Goal: Task Accomplishment & Management: Use online tool/utility

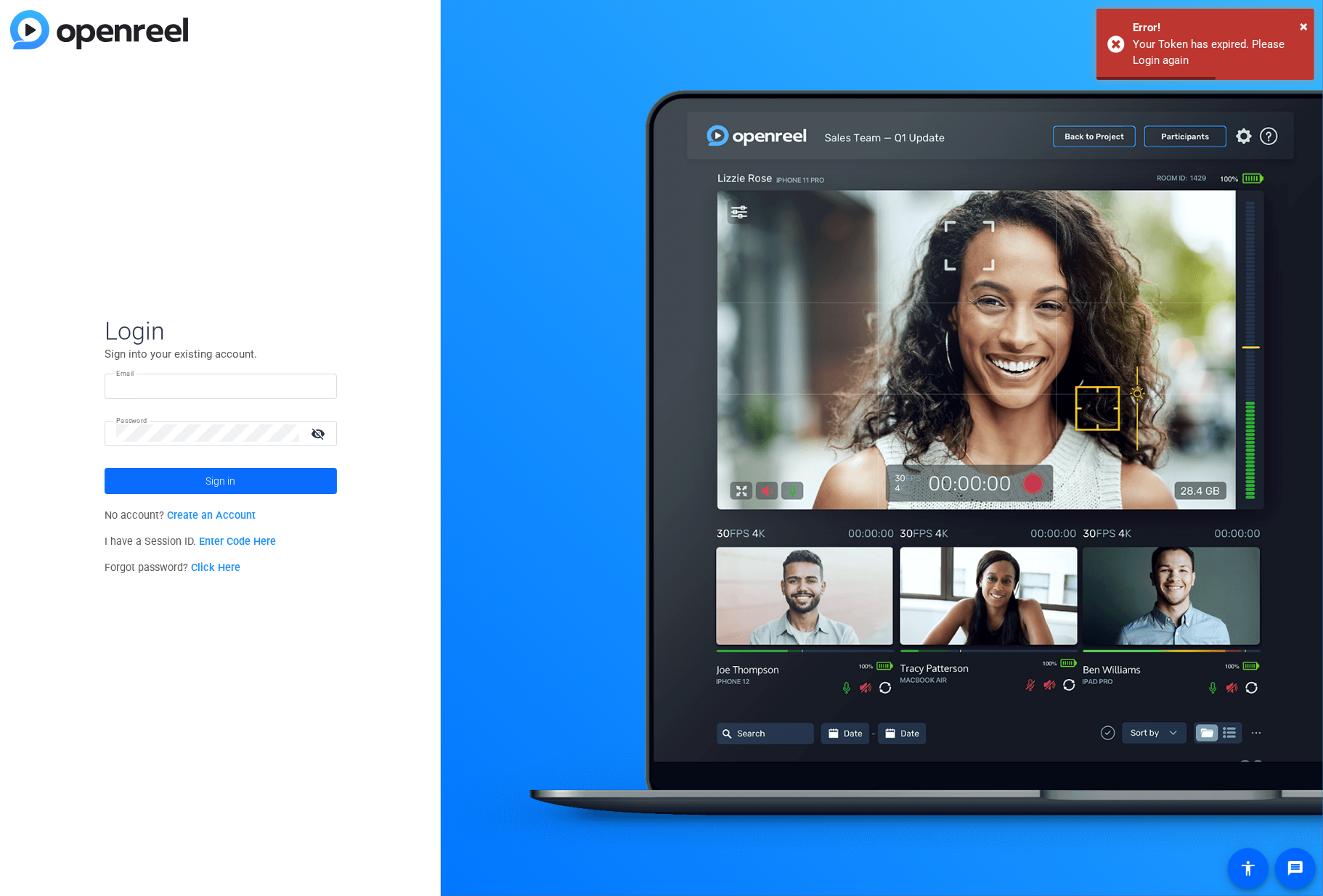
type input "[EMAIL_ADDRESS][DOMAIN_NAME]"
click at [268, 479] on span at bounding box center [221, 481] width 232 height 35
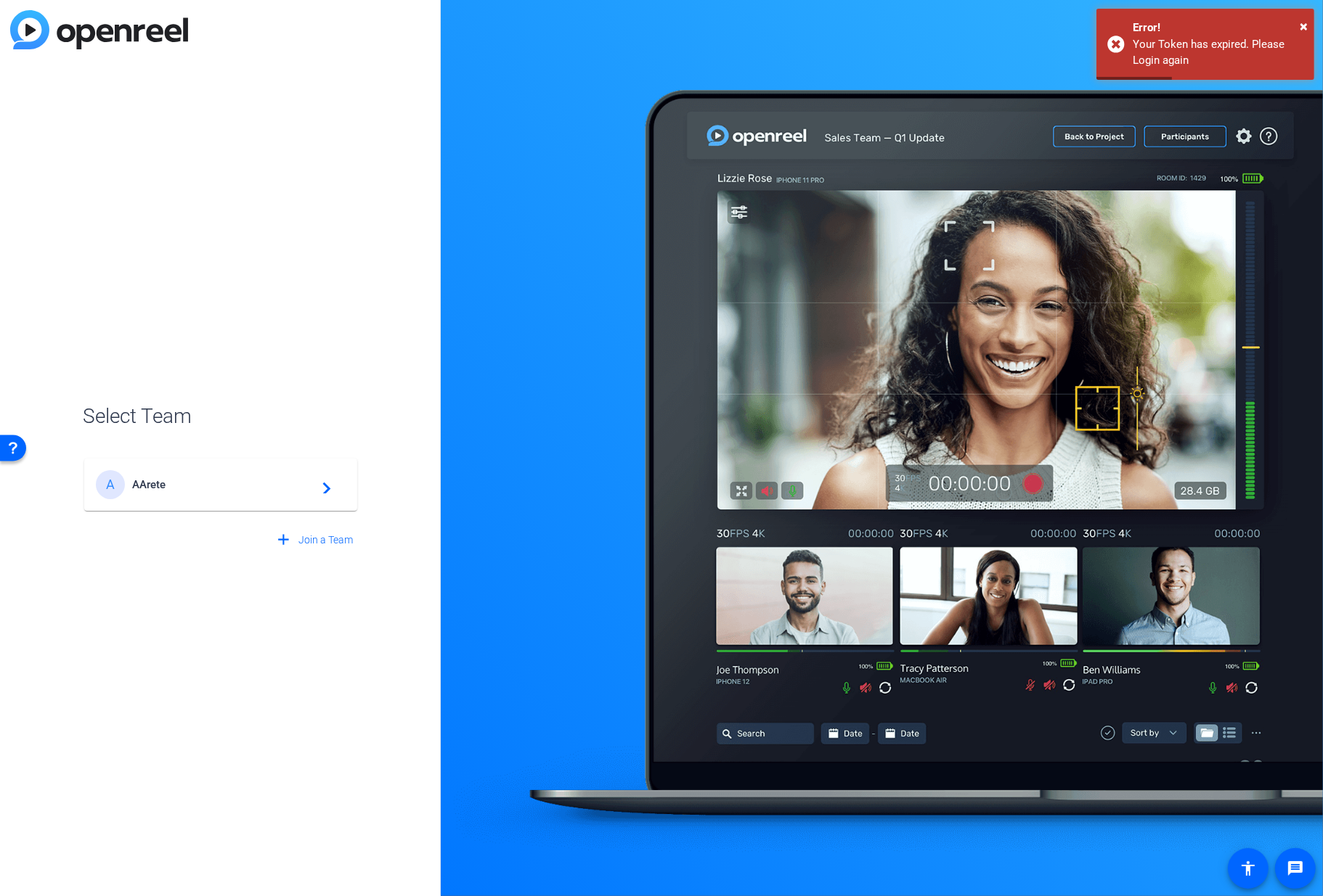
click at [261, 485] on span "AArete" at bounding box center [223, 484] width 182 height 13
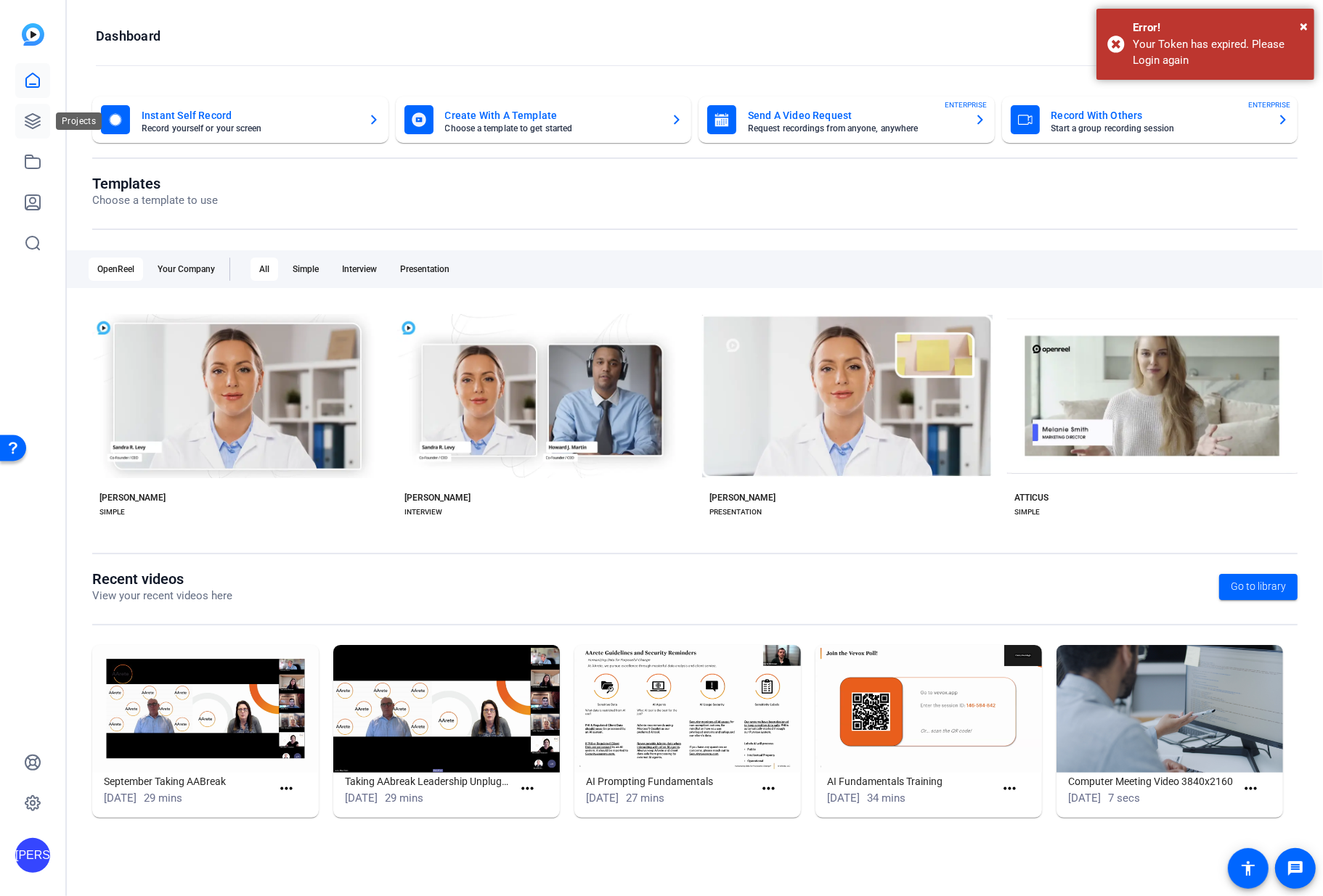
click at [39, 119] on icon at bounding box center [33, 121] width 15 height 15
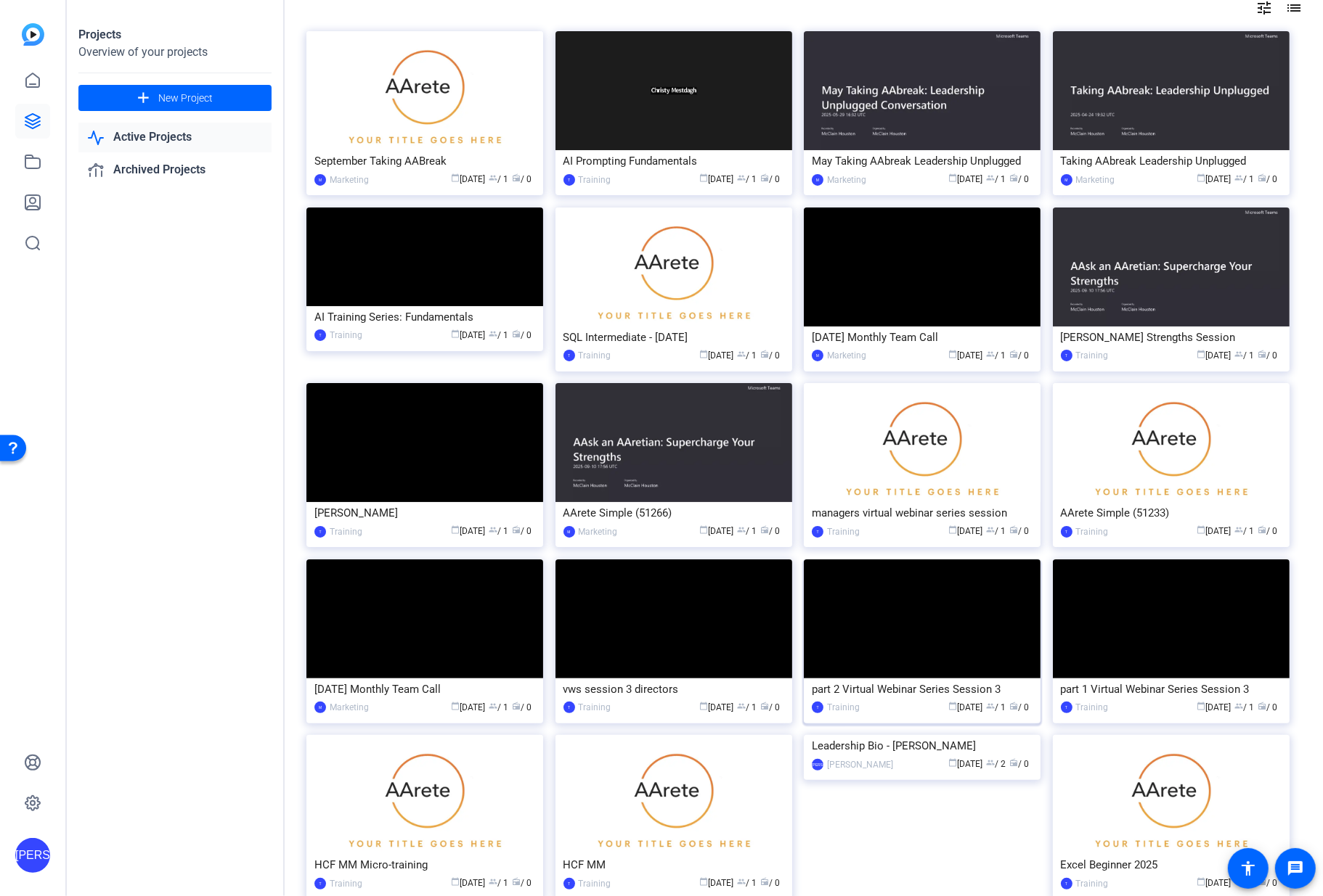
scroll to position [251, 0]
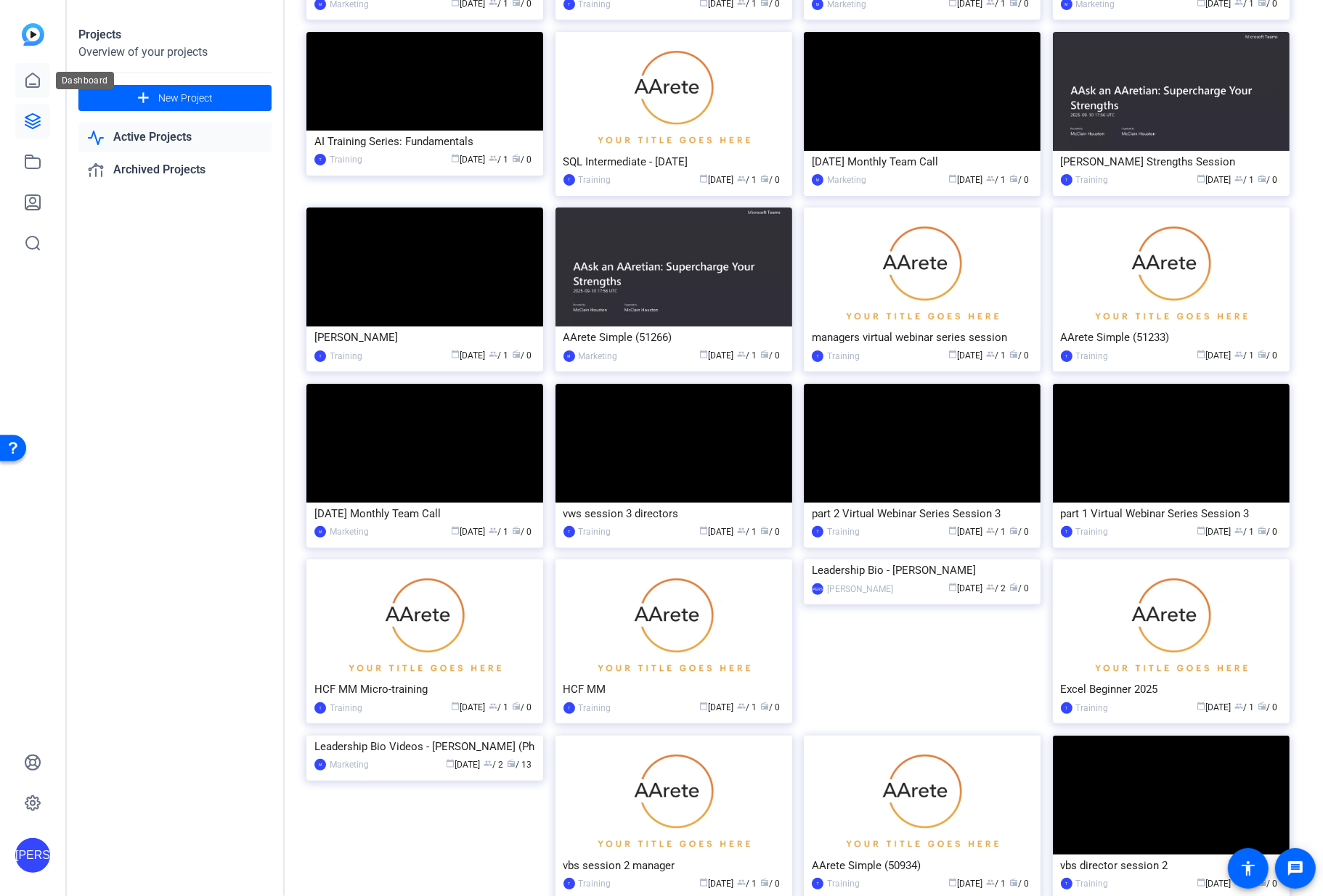
click at [38, 77] on icon at bounding box center [33, 81] width 17 height 17
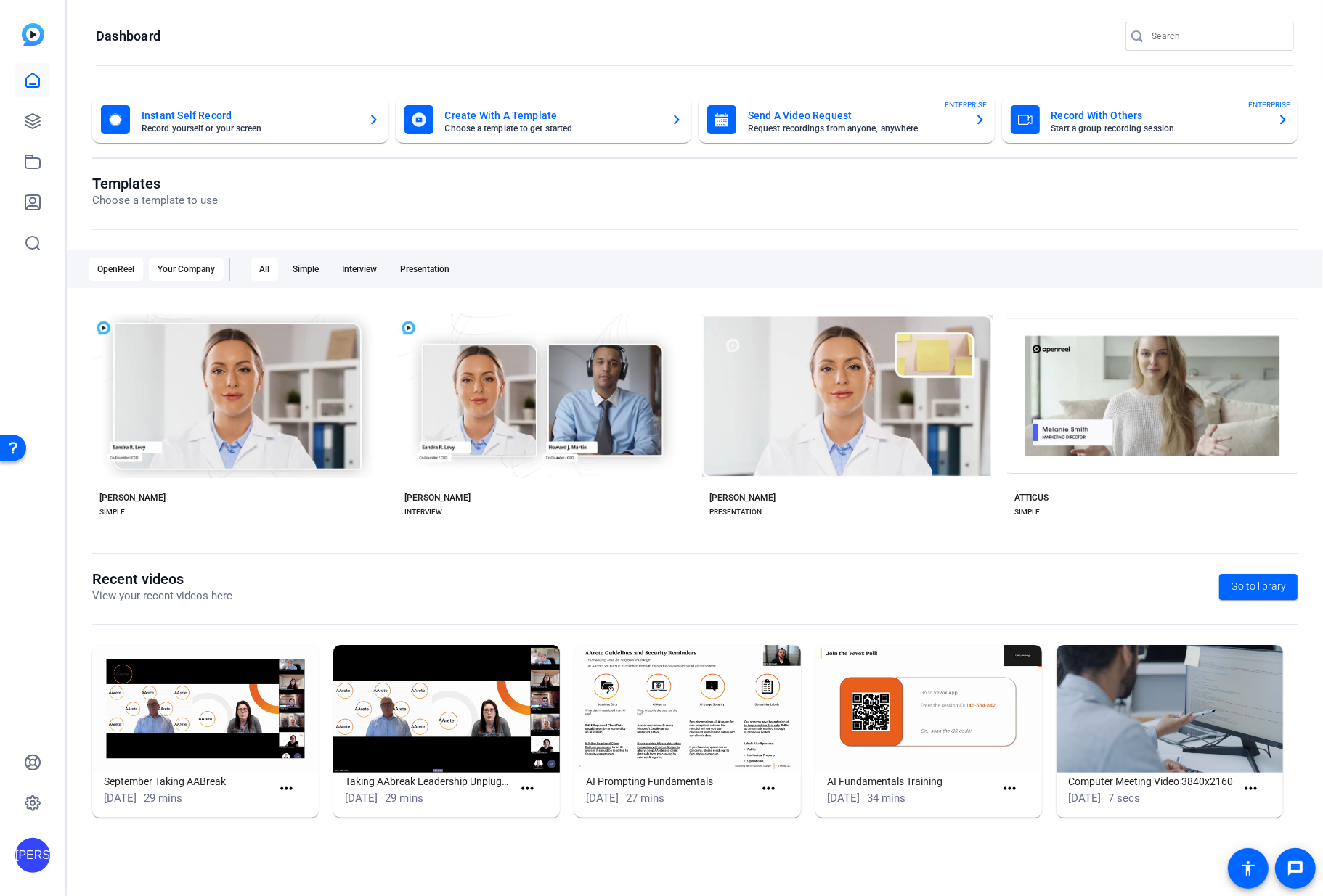
click at [184, 263] on div "Your Company" at bounding box center [186, 269] width 75 height 23
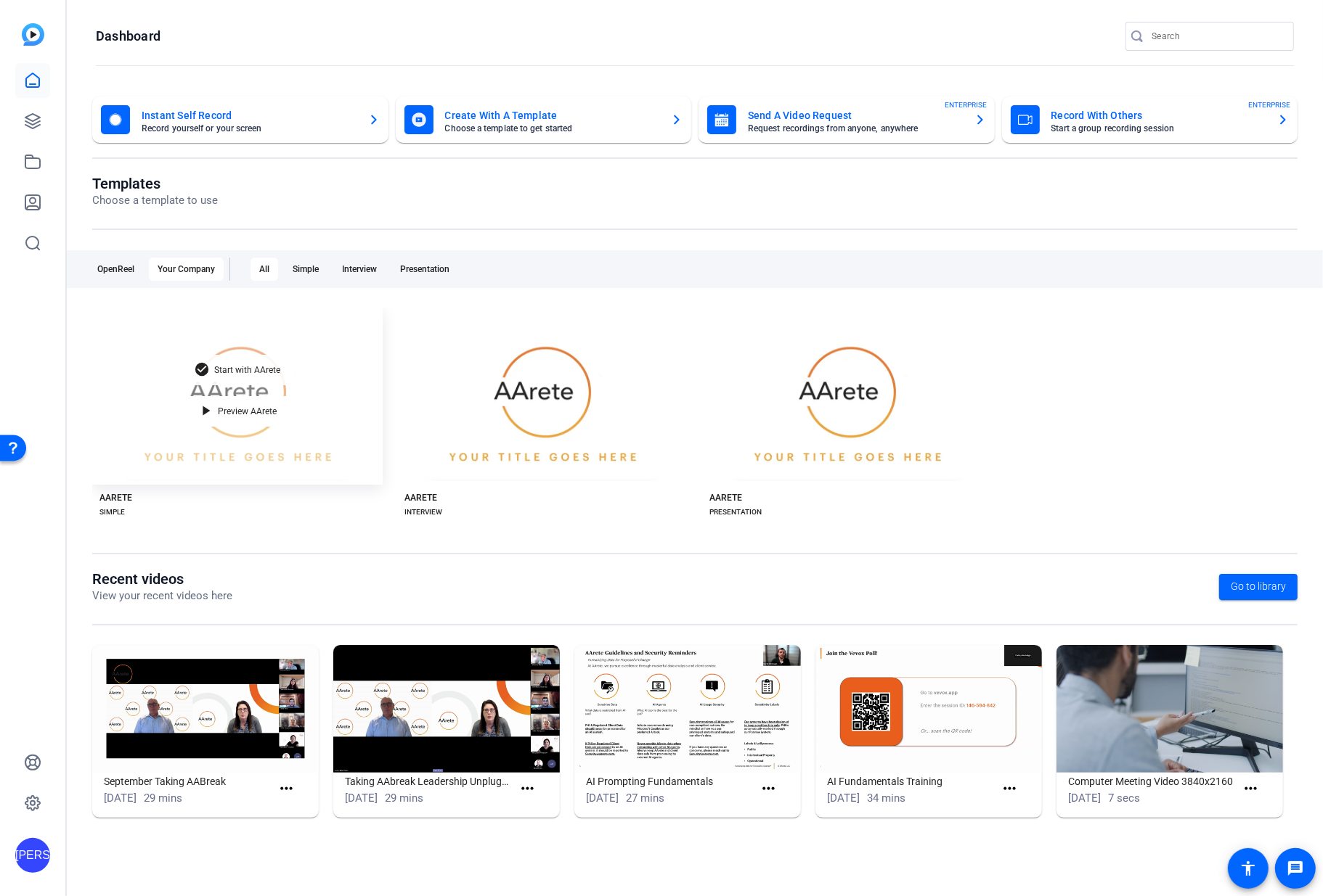
click at [234, 377] on div "check_circle Start with AArete" at bounding box center [237, 370] width 109 height 30
click at [244, 439] on div "check_circle Start with AArete play_arrow Preview AArete" at bounding box center [237, 396] width 291 height 177
click at [252, 370] on span "Start with AArete" at bounding box center [248, 370] width 66 height 9
